Goal: Information Seeking & Learning: Learn about a topic

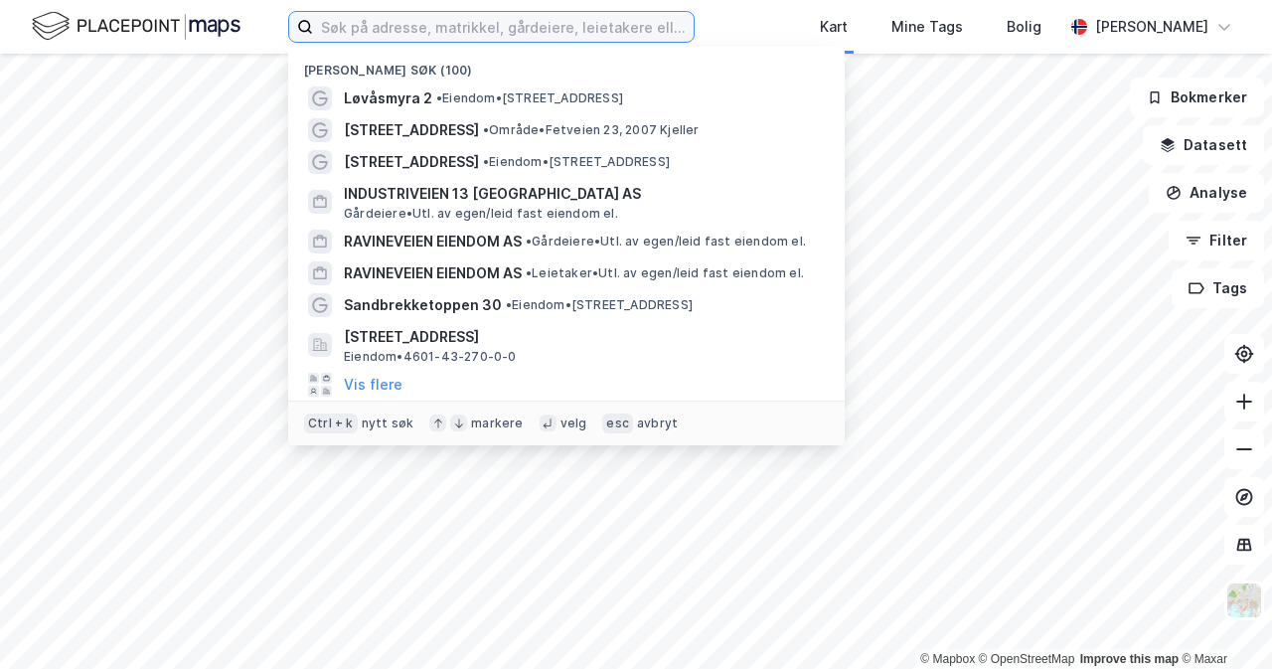
click at [446, 20] on input at bounding box center [503, 27] width 381 height 30
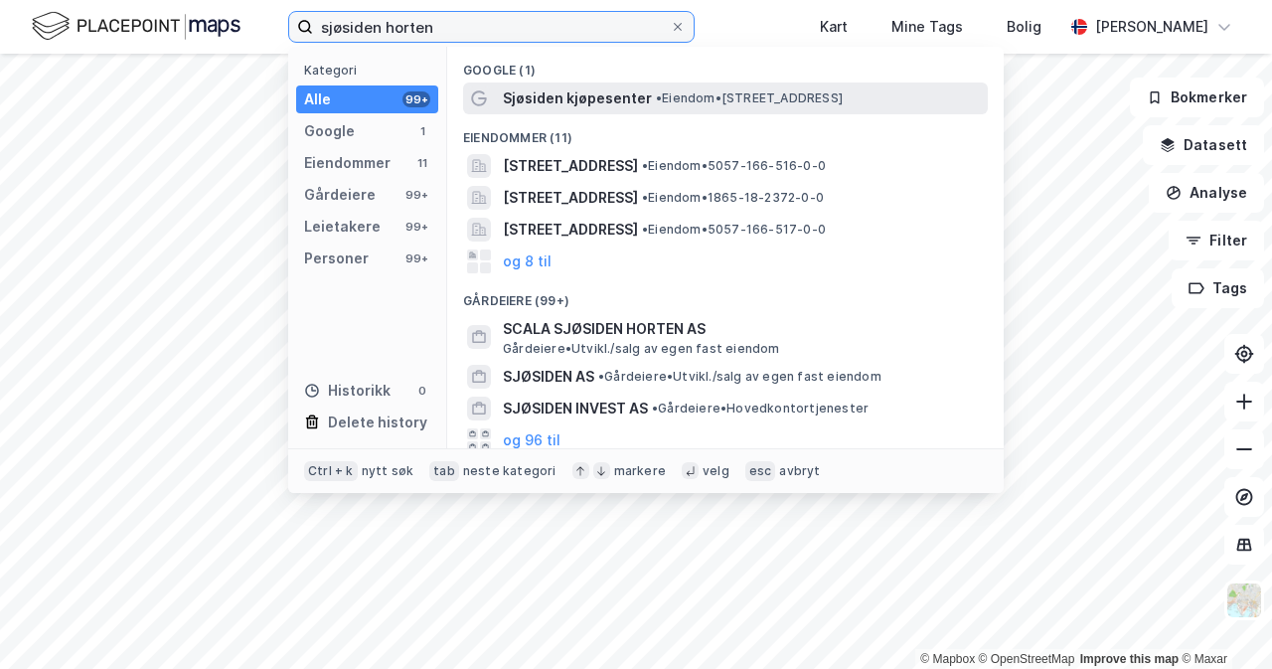
type input "sjøsiden horten"
click at [781, 96] on span "• Eiendom • [STREET_ADDRESS]" at bounding box center [749, 98] width 187 height 16
